Goal: Task Accomplishment & Management: Use online tool/utility

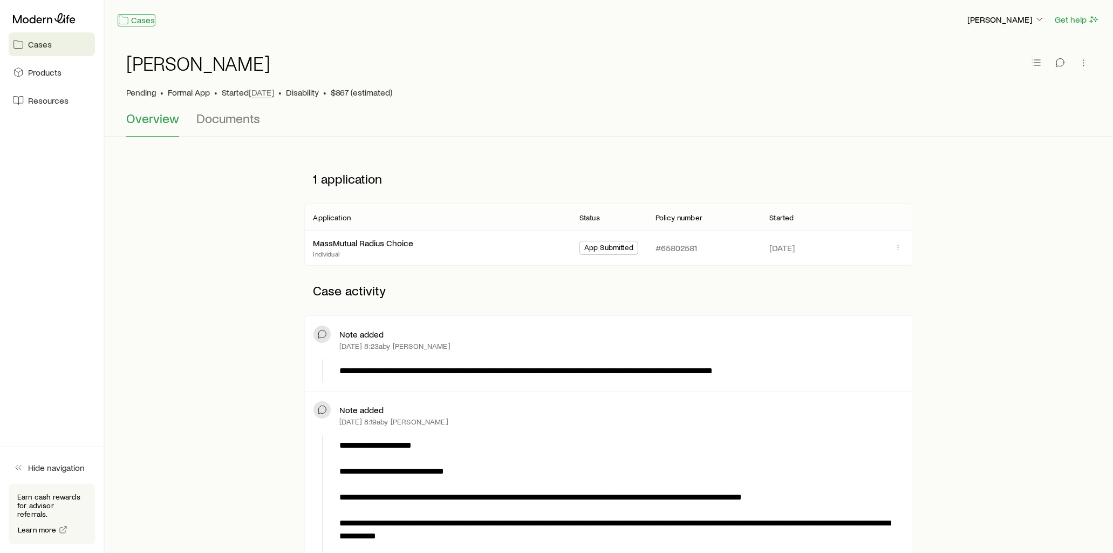
click at [125, 17] on icon at bounding box center [123, 20] width 11 height 11
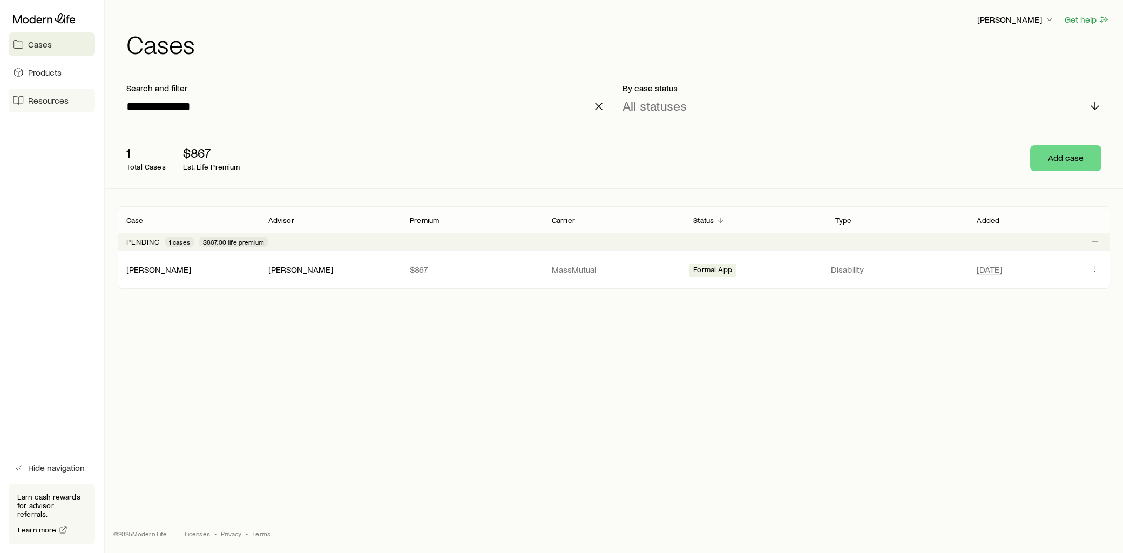
click at [78, 97] on link "Resources" at bounding box center [52, 101] width 86 height 24
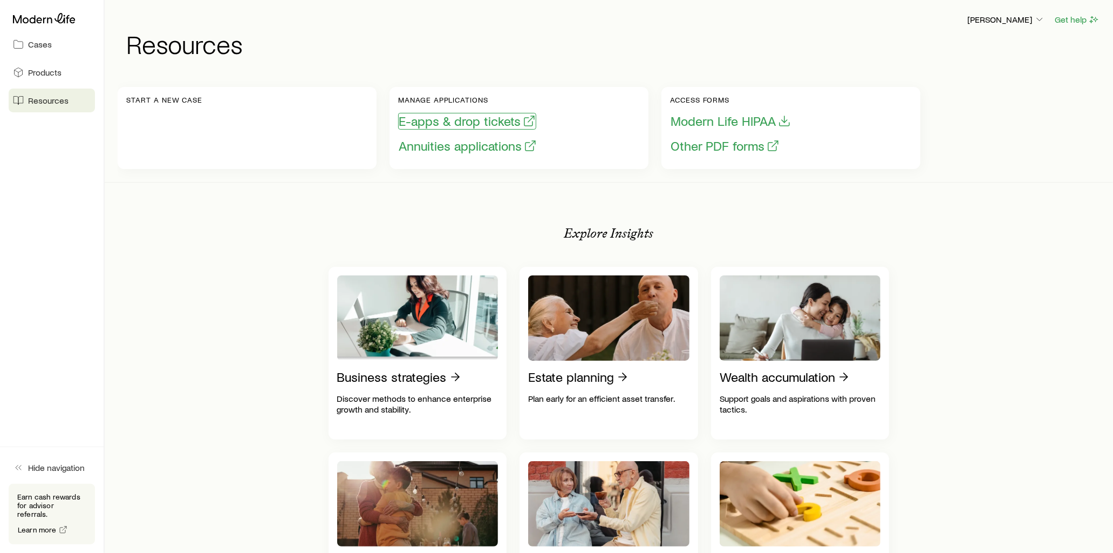
click at [500, 124] on button "E-apps & drop tickets" at bounding box center [467, 121] width 138 height 17
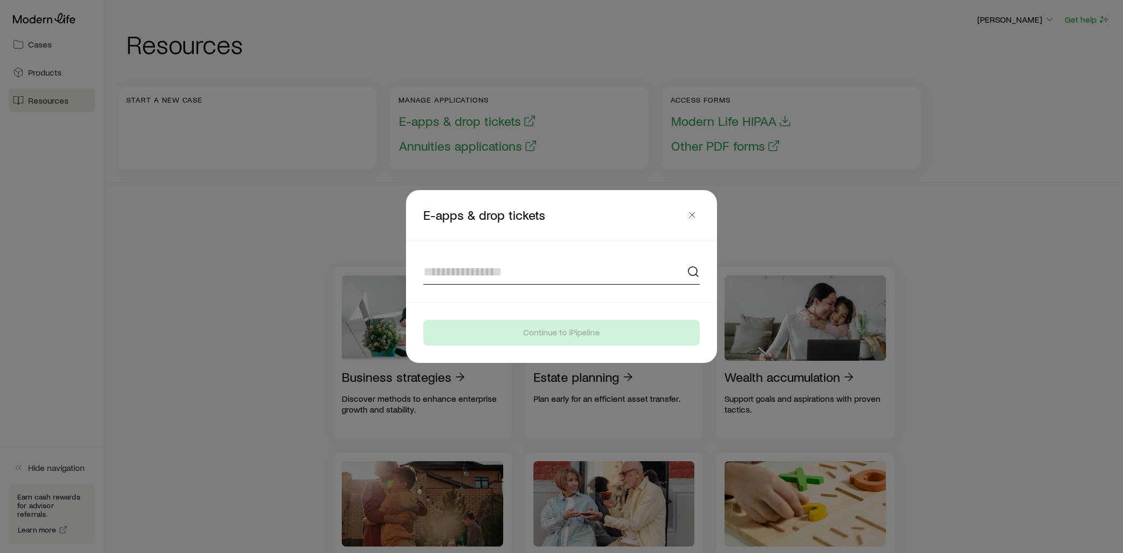
click at [488, 275] on input at bounding box center [561, 271] width 276 height 26
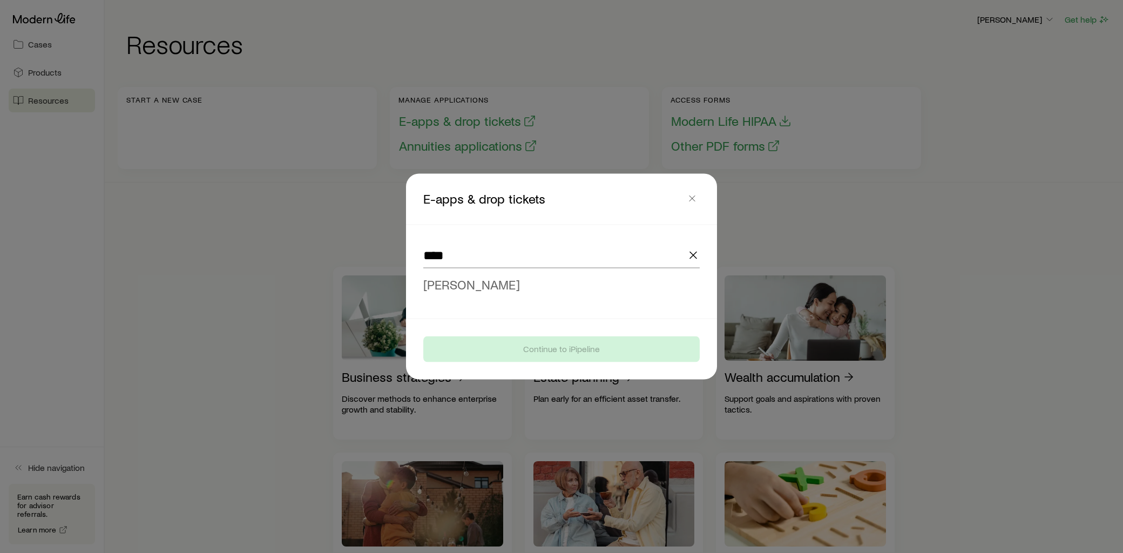
click at [472, 282] on span "[PERSON_NAME]" at bounding box center [471, 284] width 97 height 16
type input "**********"
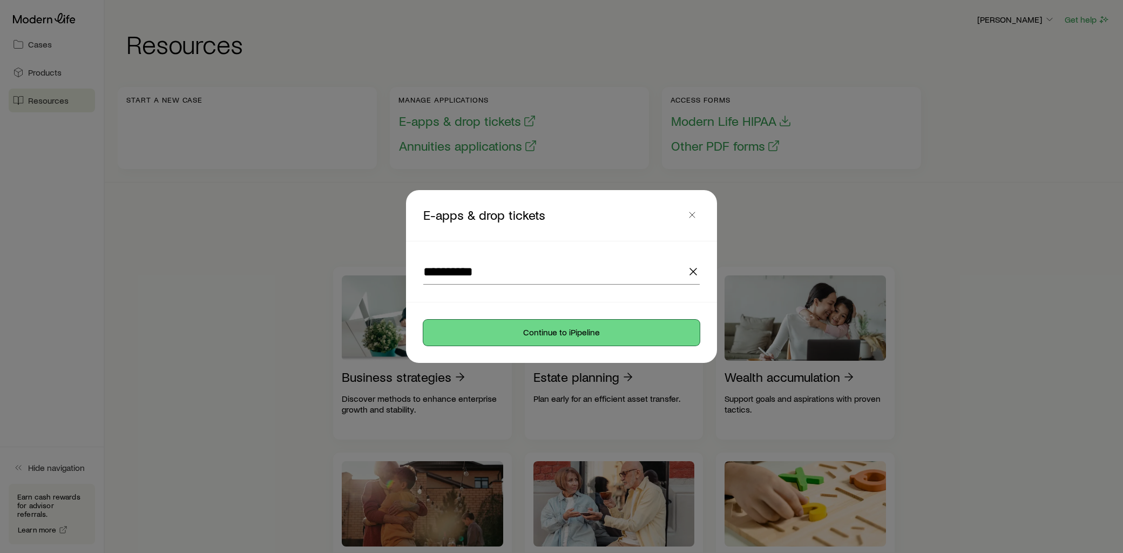
click at [544, 335] on button "Continue to iPipeline" at bounding box center [561, 332] width 276 height 26
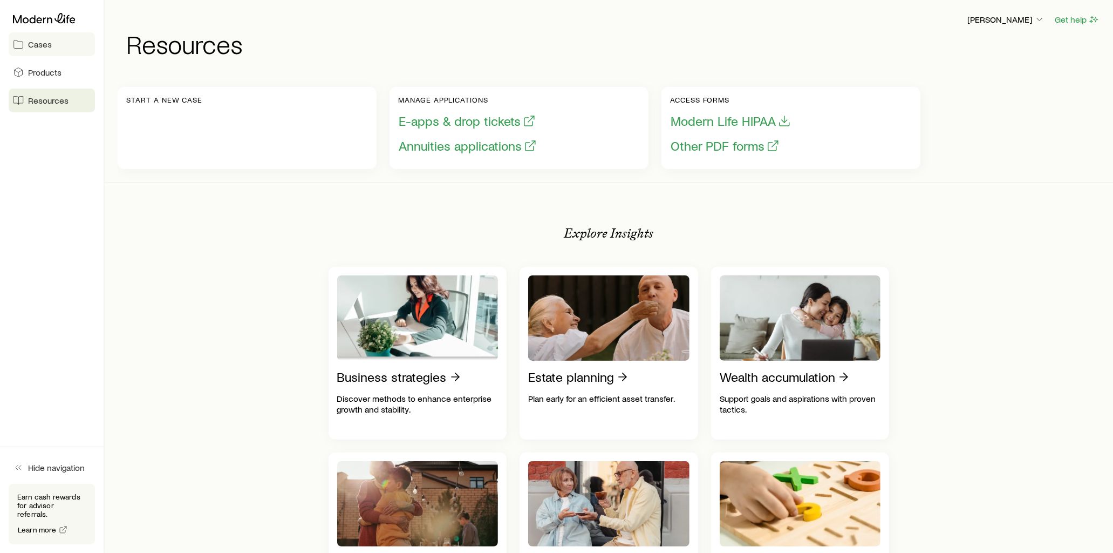
click at [22, 36] on link "Cases" at bounding box center [52, 44] width 86 height 24
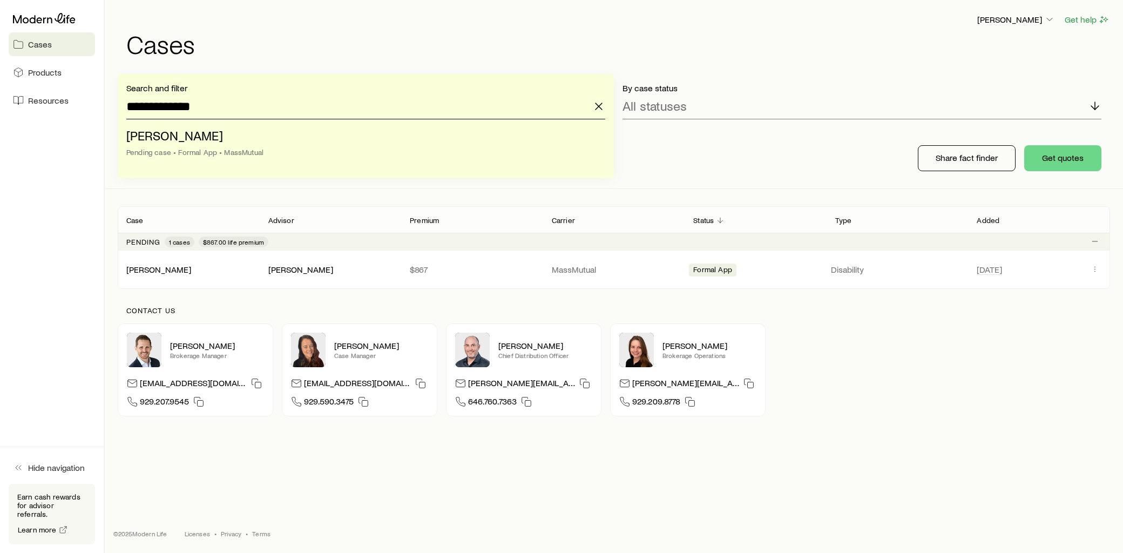
click at [337, 117] on input "**********" at bounding box center [365, 106] width 479 height 26
click at [215, 137] on li "[PERSON_NAME] case • Formal App • MassMutual" at bounding box center [362, 145] width 472 height 42
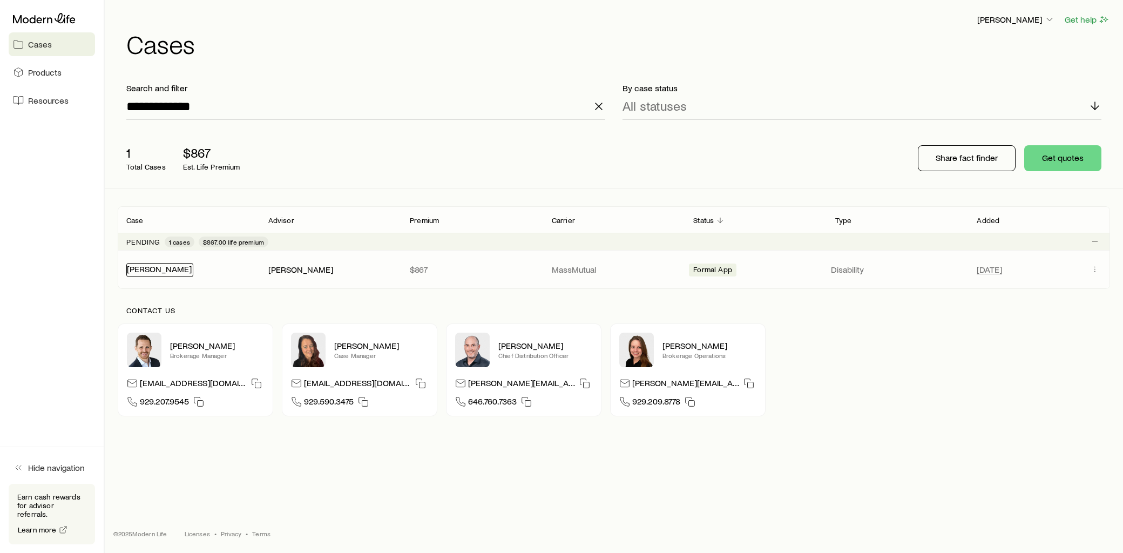
click at [157, 270] on link "[PERSON_NAME]" at bounding box center [159, 268] width 65 height 10
